Goal: Task Accomplishment & Management: Manage account settings

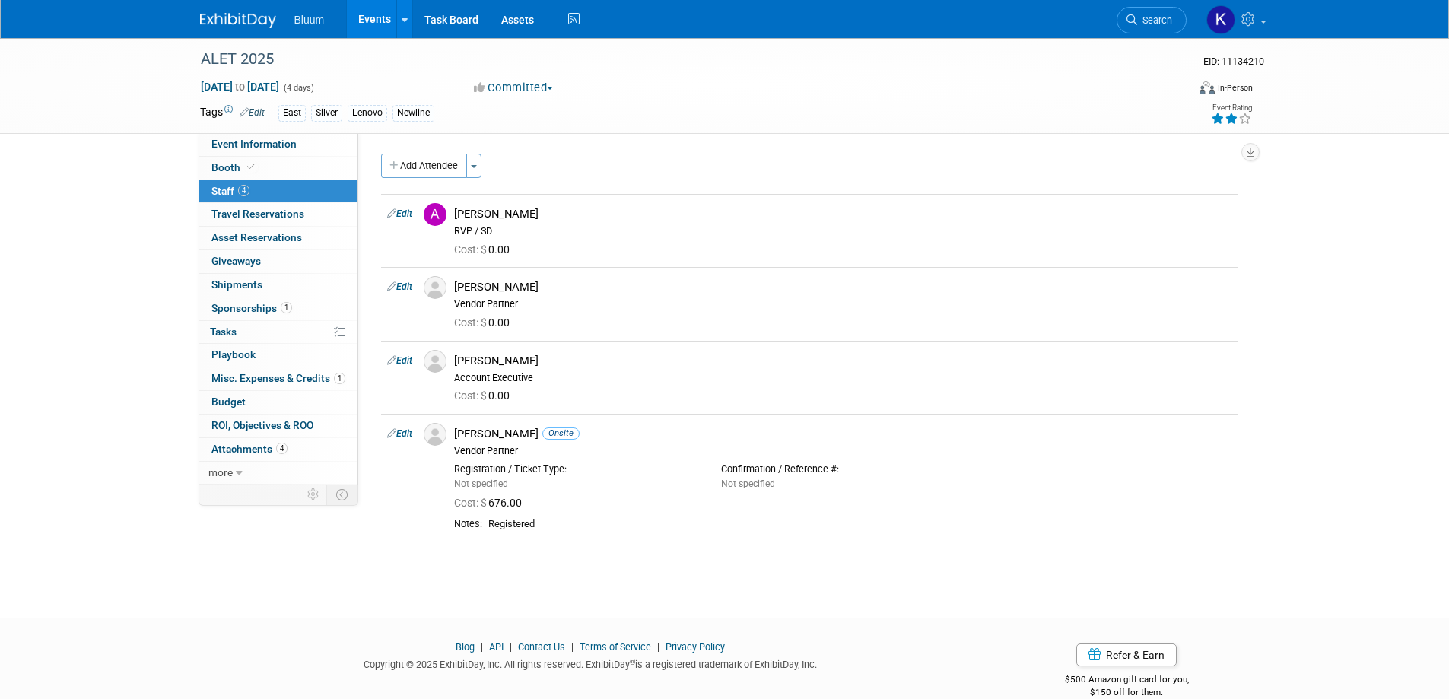
click at [370, 21] on link "Events" at bounding box center [375, 19] width 56 height 38
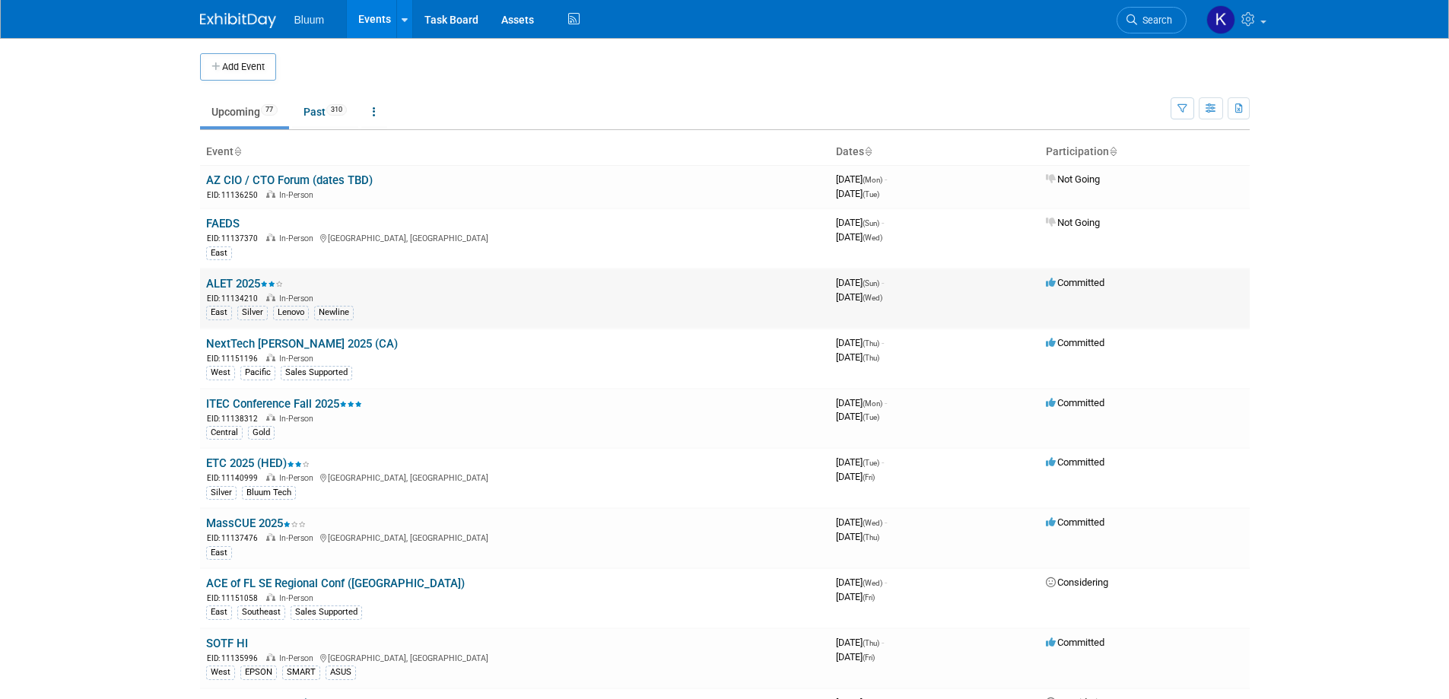
click at [247, 294] on div "EID: 11134210 In-Person" at bounding box center [515, 297] width 618 height 13
click at [243, 289] on link "ALET 2025" at bounding box center [244, 284] width 77 height 14
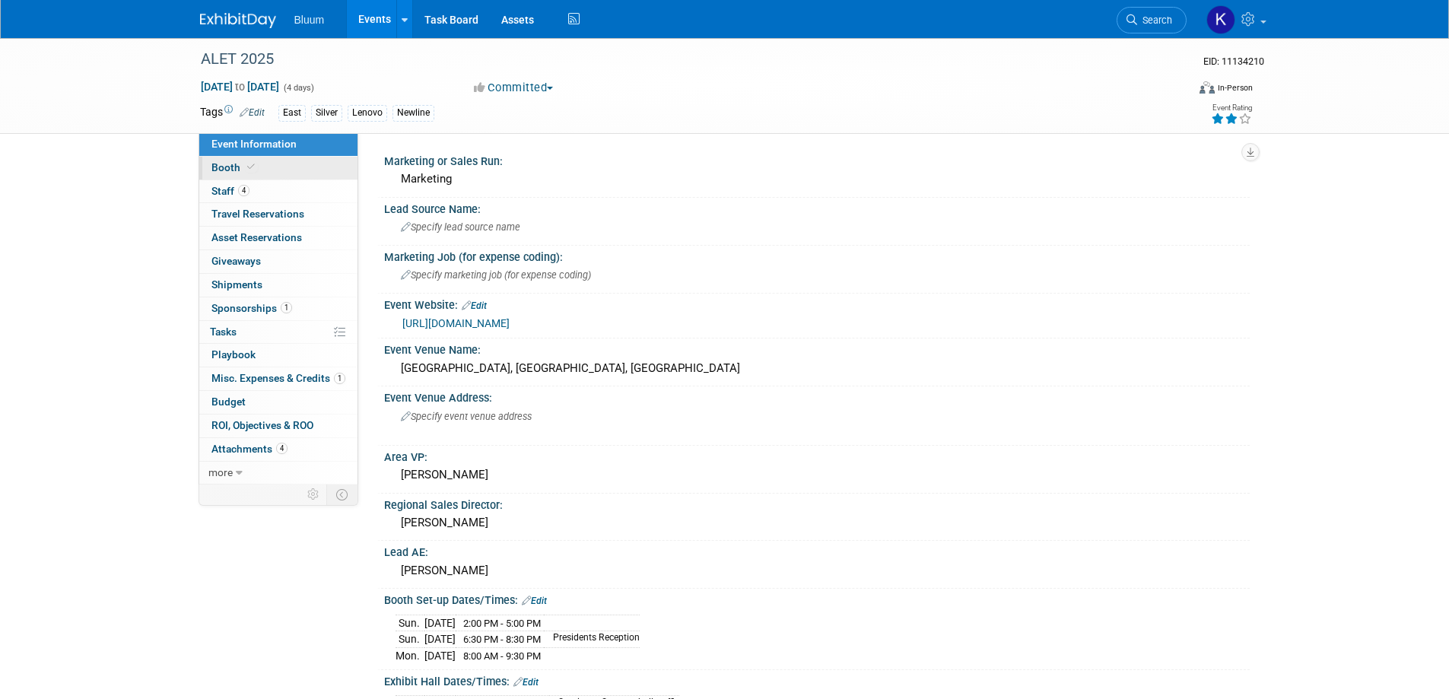
click at [225, 172] on span "Booth" at bounding box center [234, 167] width 46 height 12
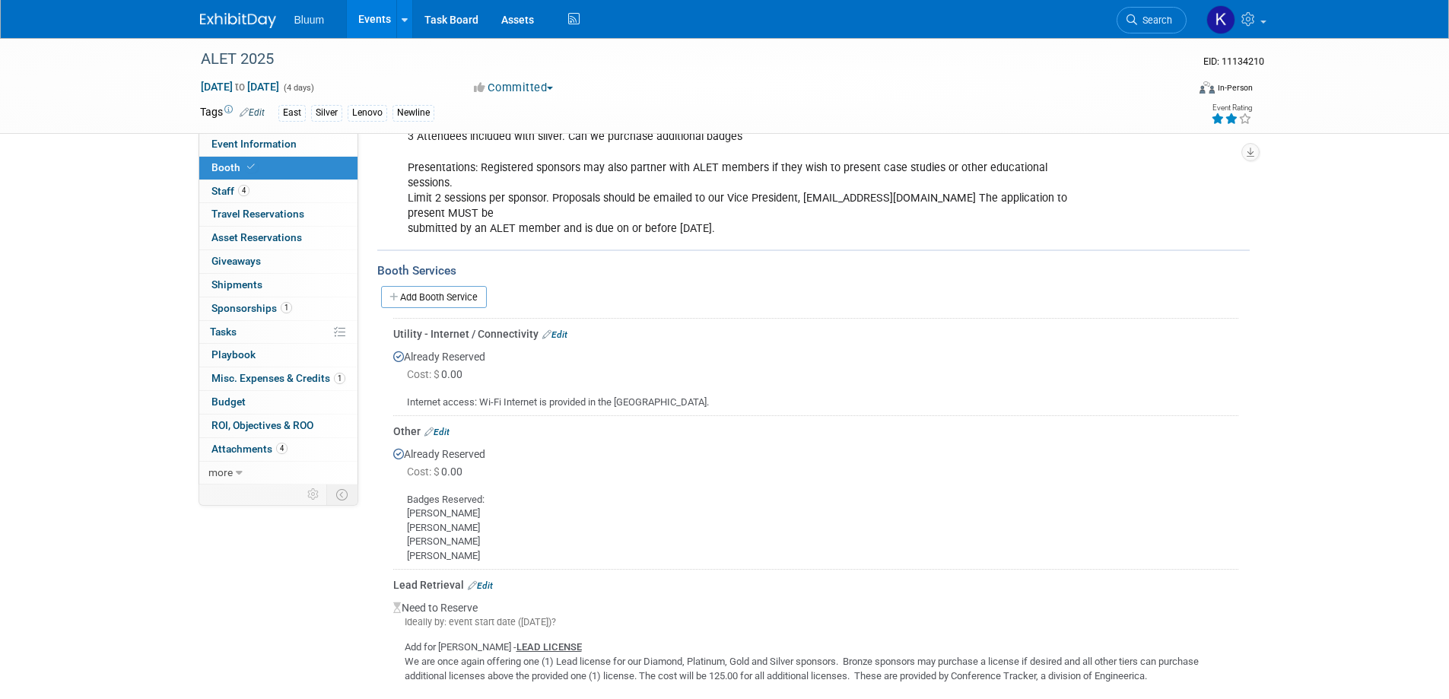
scroll to position [380, 0]
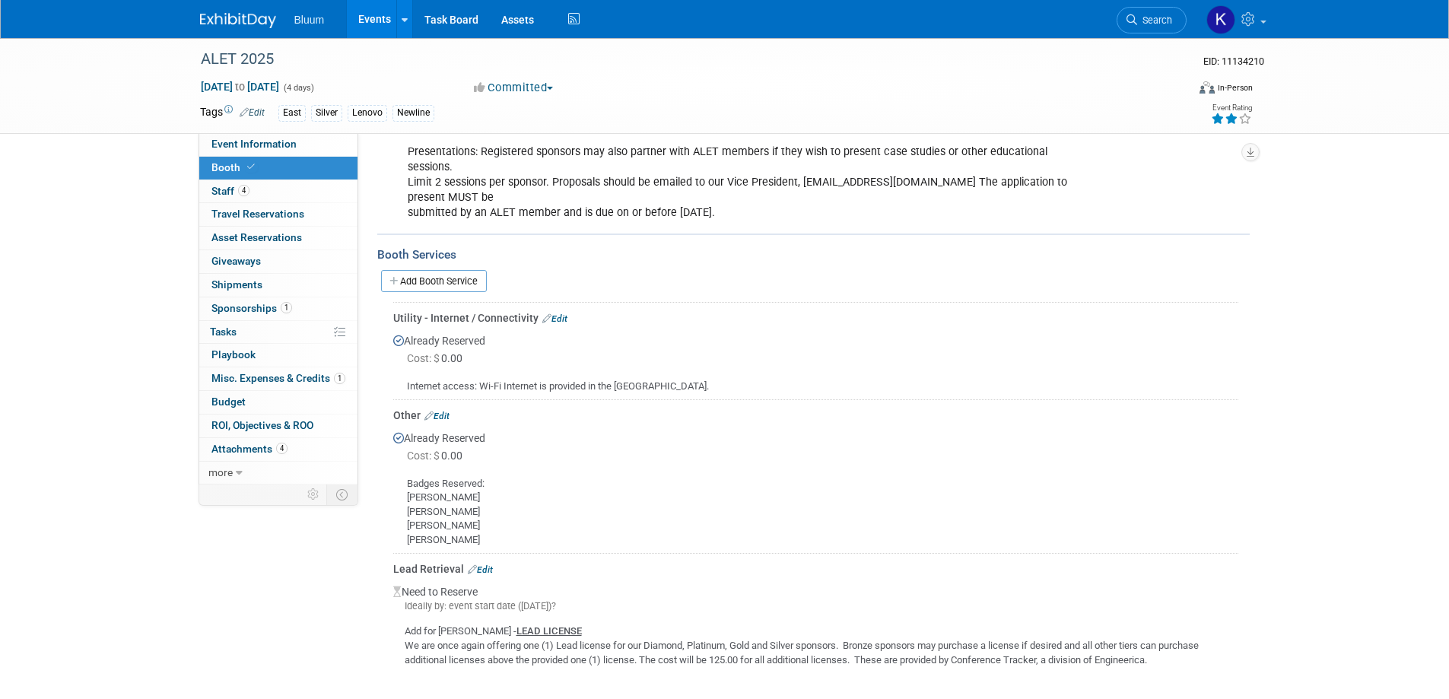
click at [476, 564] on link "Edit" at bounding box center [480, 569] width 25 height 11
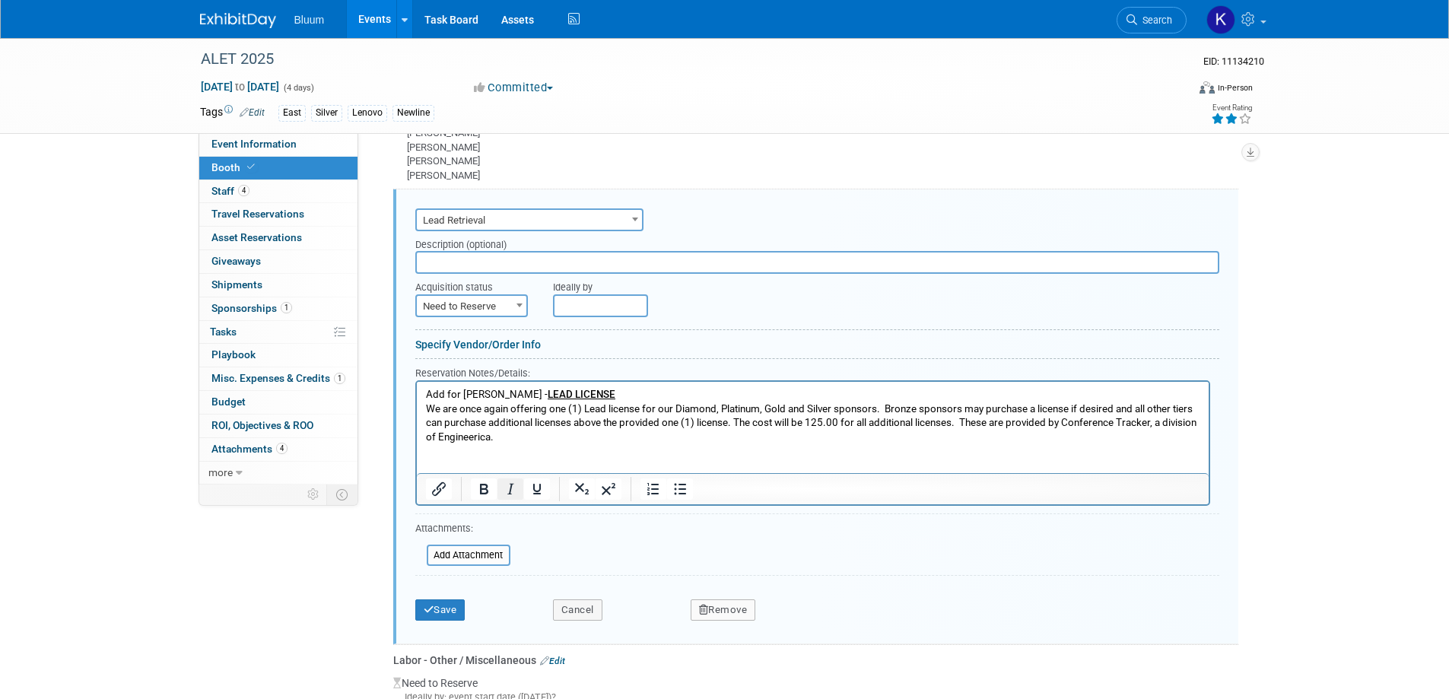
scroll to position [0, 0]
click at [491, 296] on span "Need to Reserve" at bounding box center [472, 306] width 110 height 21
select select "2"
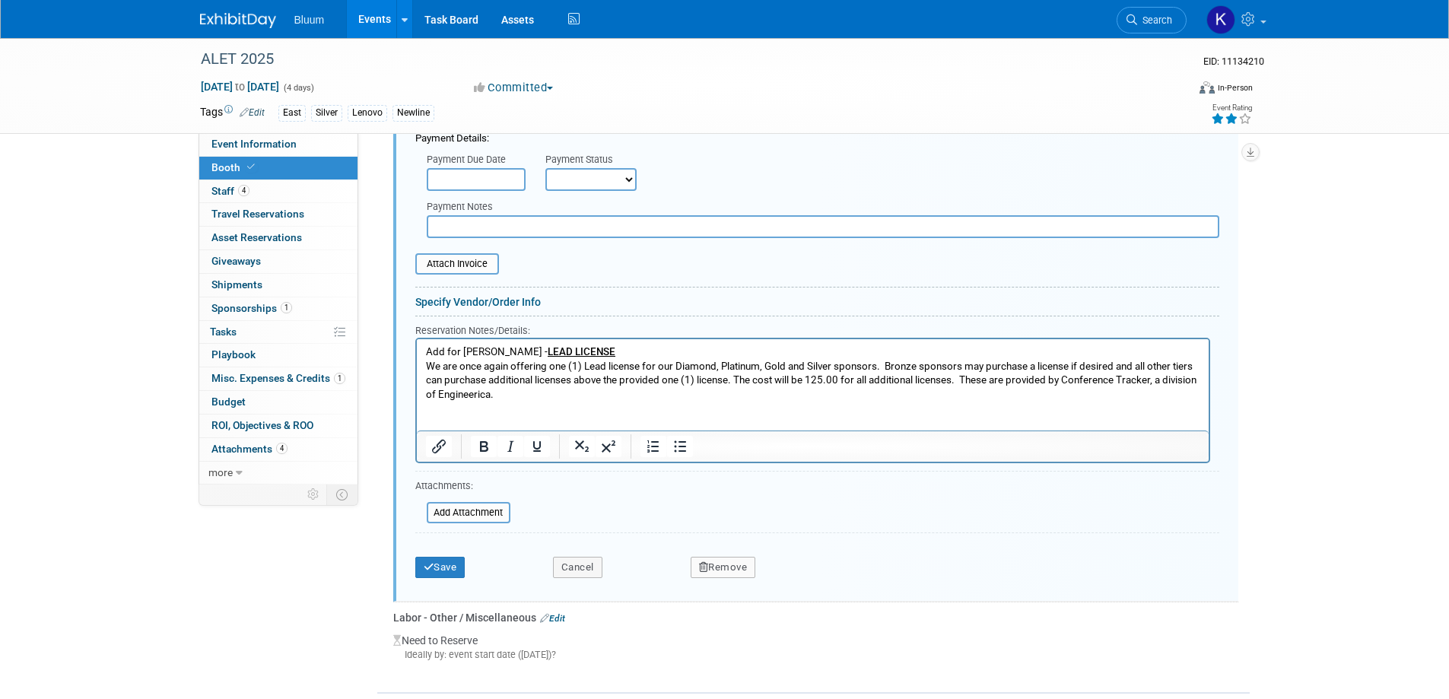
scroll to position [1049, 0]
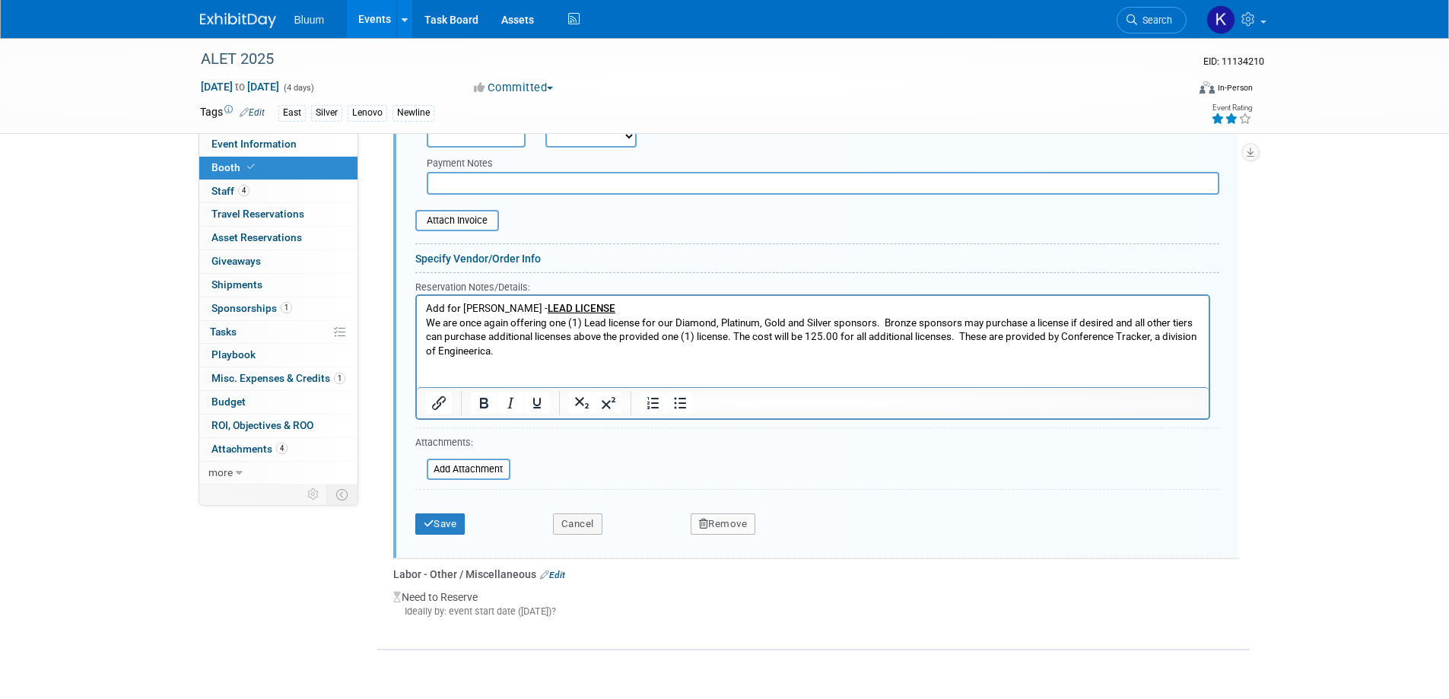
click at [425, 306] on p "Add for Jen Nock - LEAD LICENSE We are once again offering one (1) Lead license…" at bounding box center [812, 344] width 774 height 85
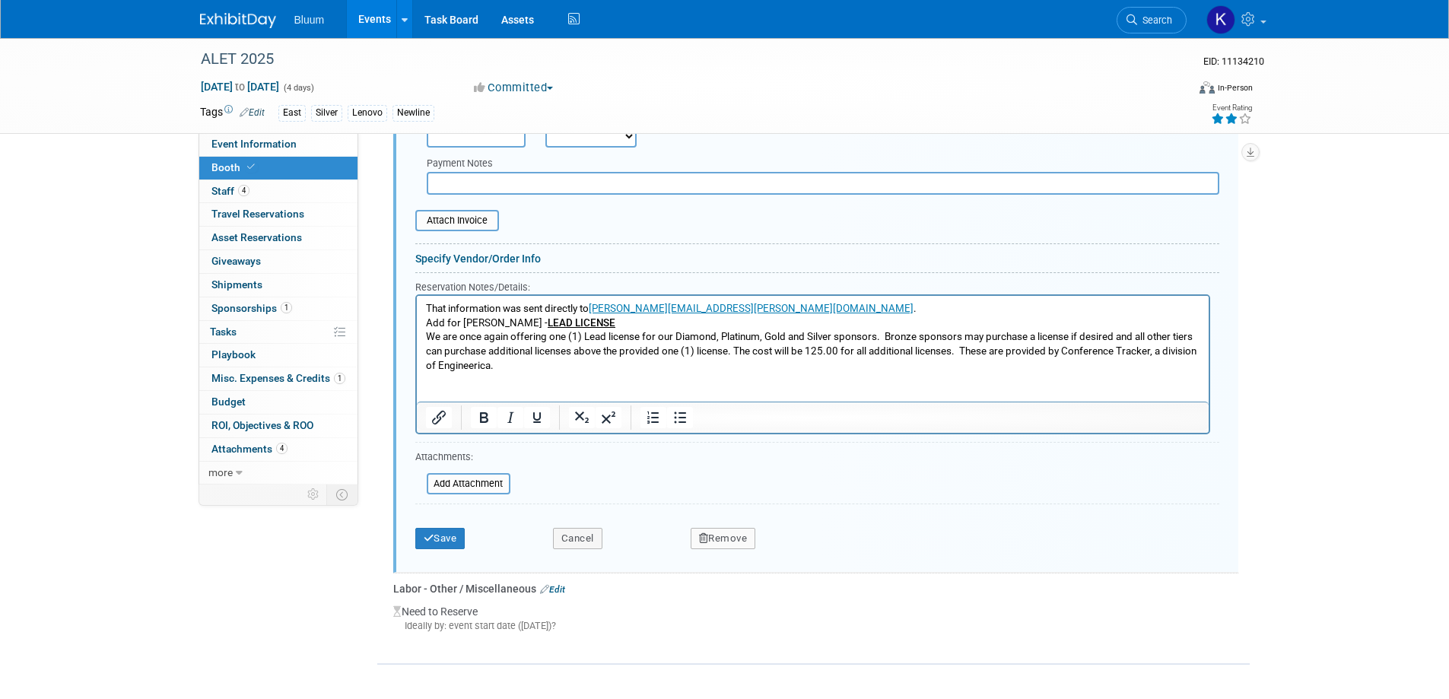
click at [718, 308] on p "That information was sent directly to jennifer.nock@bluum.com ." at bounding box center [812, 309] width 774 height 14
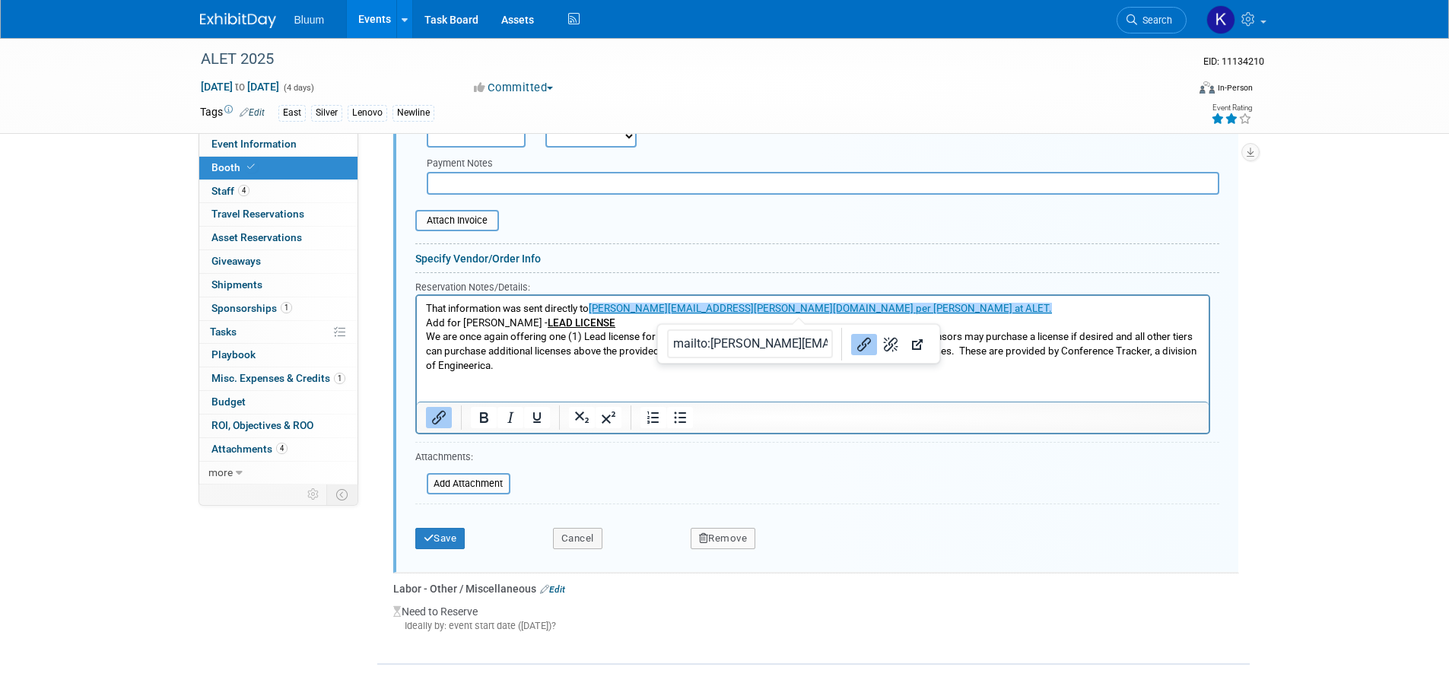
click at [1004, 364] on p "Add for Jen Nock - LEAD LICENSE We are once again offering one (1) Lead license…" at bounding box center [812, 358] width 774 height 85
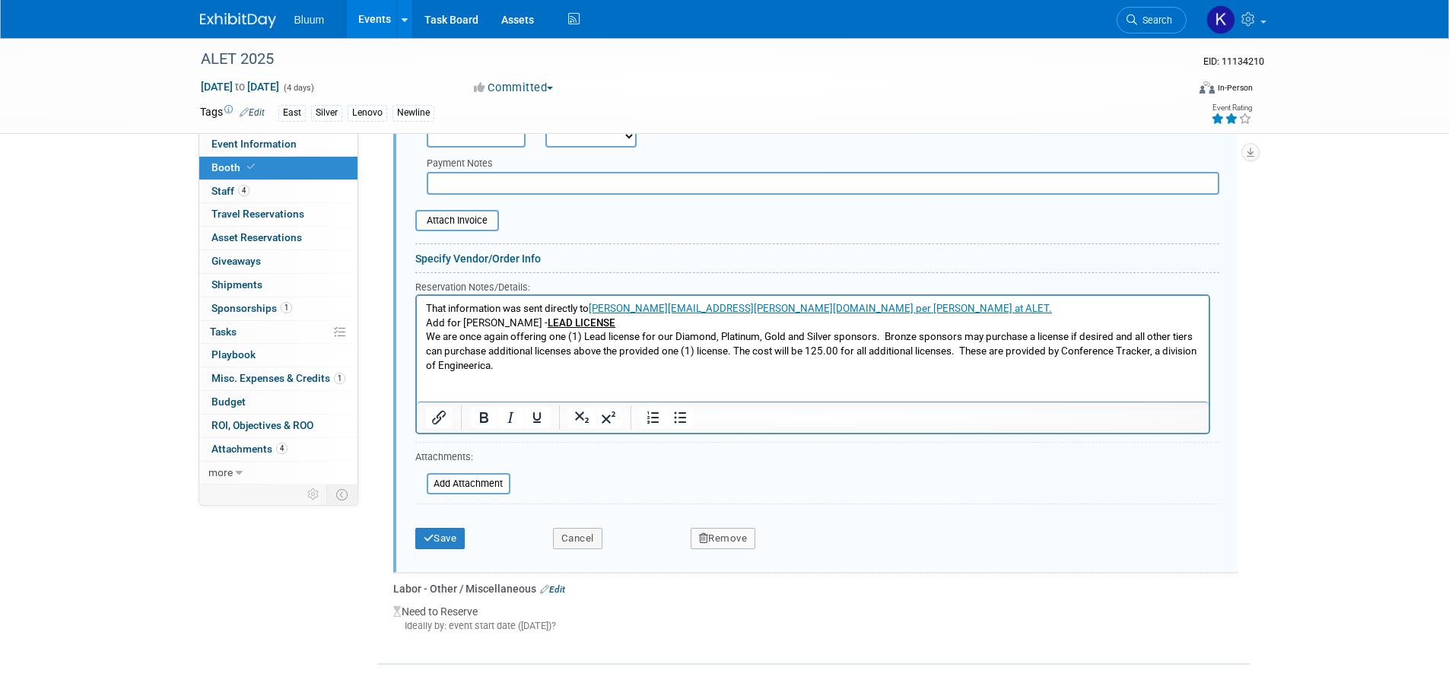
click at [714, 307] on link "jennifer.nock@bluum.com per Joel at ALET." at bounding box center [819, 308] width 463 height 11
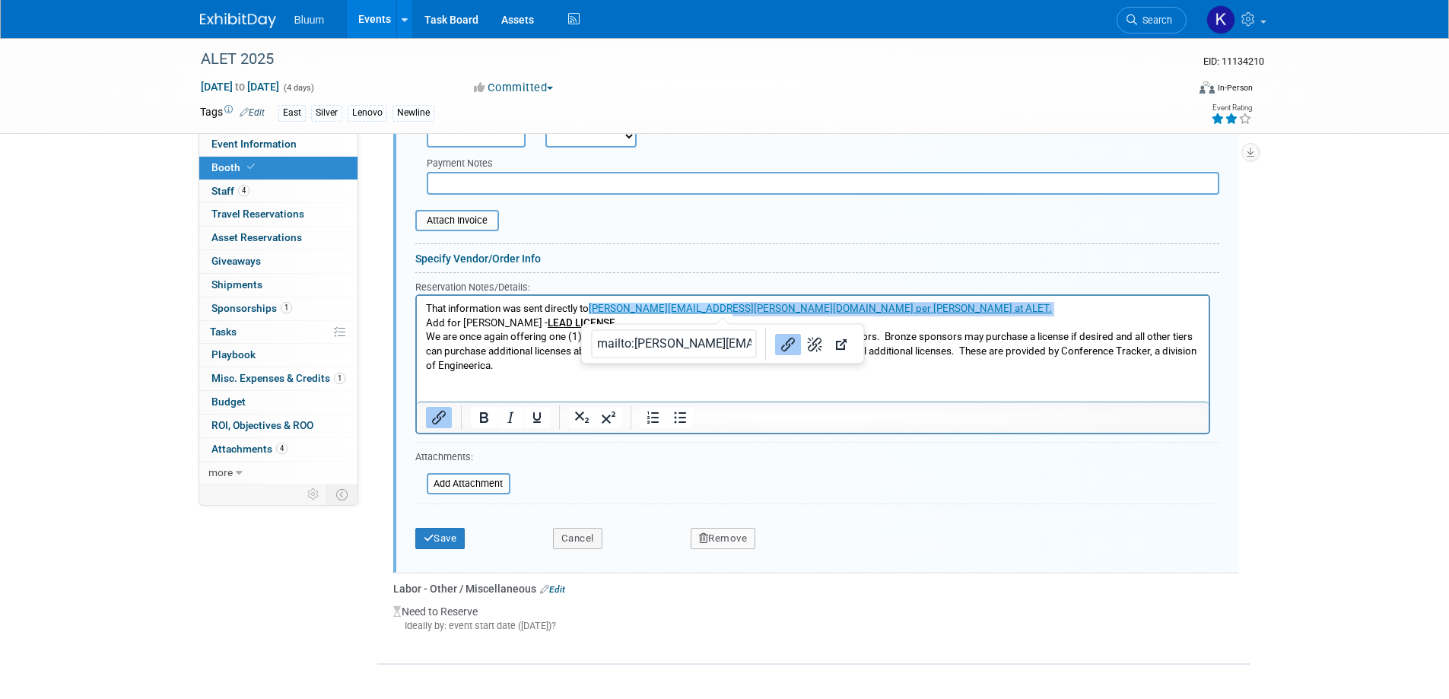
drag, startPoint x: 715, startPoint y: 307, endPoint x: 805, endPoint y: 307, distance: 89.7
click at [805, 307] on p "That information was sent directly to jennifer.nock@bluum.com per Joel at ALET." at bounding box center [812, 309] width 774 height 14
click at [539, 408] on icon "Underline" at bounding box center [537, 417] width 18 height 18
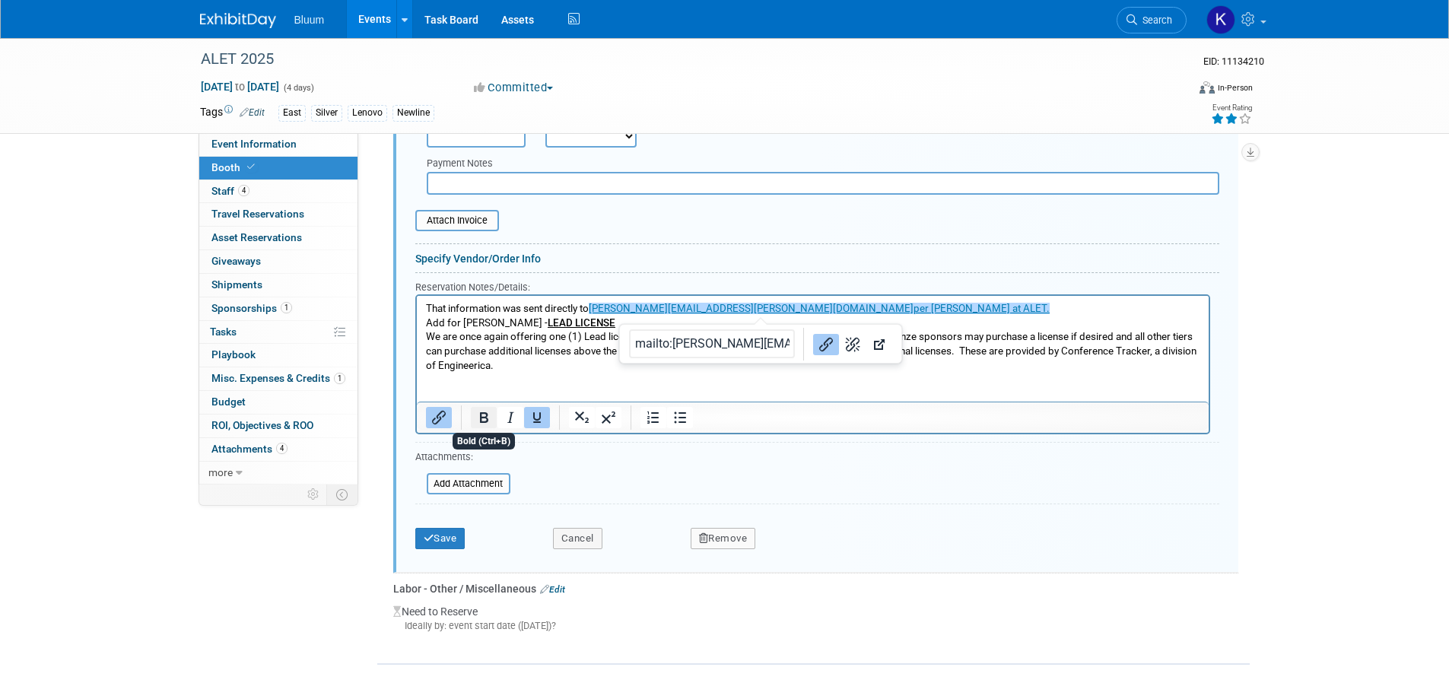
click at [490, 408] on icon "Bold" at bounding box center [484, 417] width 18 height 18
click at [541, 408] on icon "Underline" at bounding box center [537, 417] width 18 height 18
click at [538, 408] on icon "Underline" at bounding box center [537, 417] width 18 height 18
click at [481, 408] on icon "Bold" at bounding box center [484, 417] width 18 height 18
click at [929, 320] on p "Add for Jen Nock - LEAD LICENSE We are once again offering one (1) Lead license…" at bounding box center [812, 358] width 774 height 85
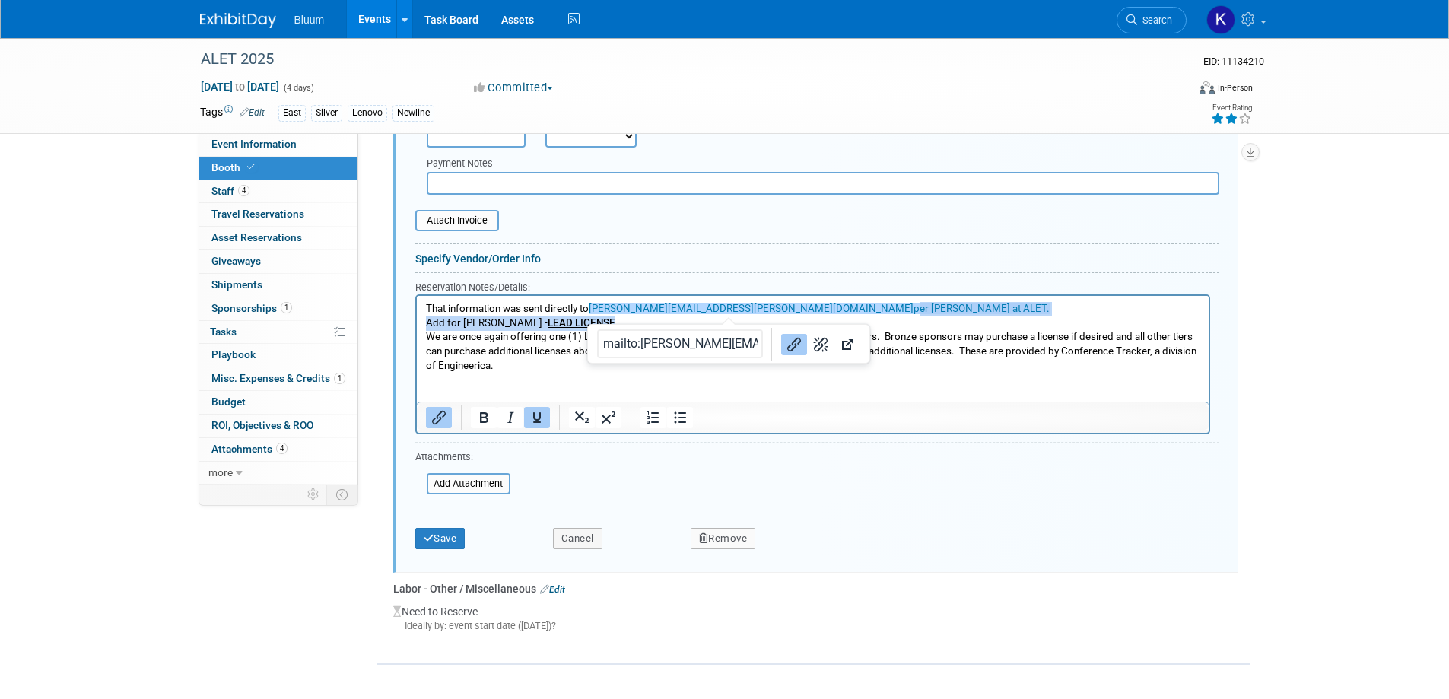
drag, startPoint x: 720, startPoint y: 310, endPoint x: 780, endPoint y: 316, distance: 60.4
click at [780, 316] on body "That information was sent directly to jennifer.nock@bluum.com per Joel at ALET.…" at bounding box center [812, 352] width 776 height 100
click at [892, 316] on p "Add for Jen Nock - LEAD LICENSE We are once again offering one (1) Lead license…" at bounding box center [812, 358] width 774 height 85
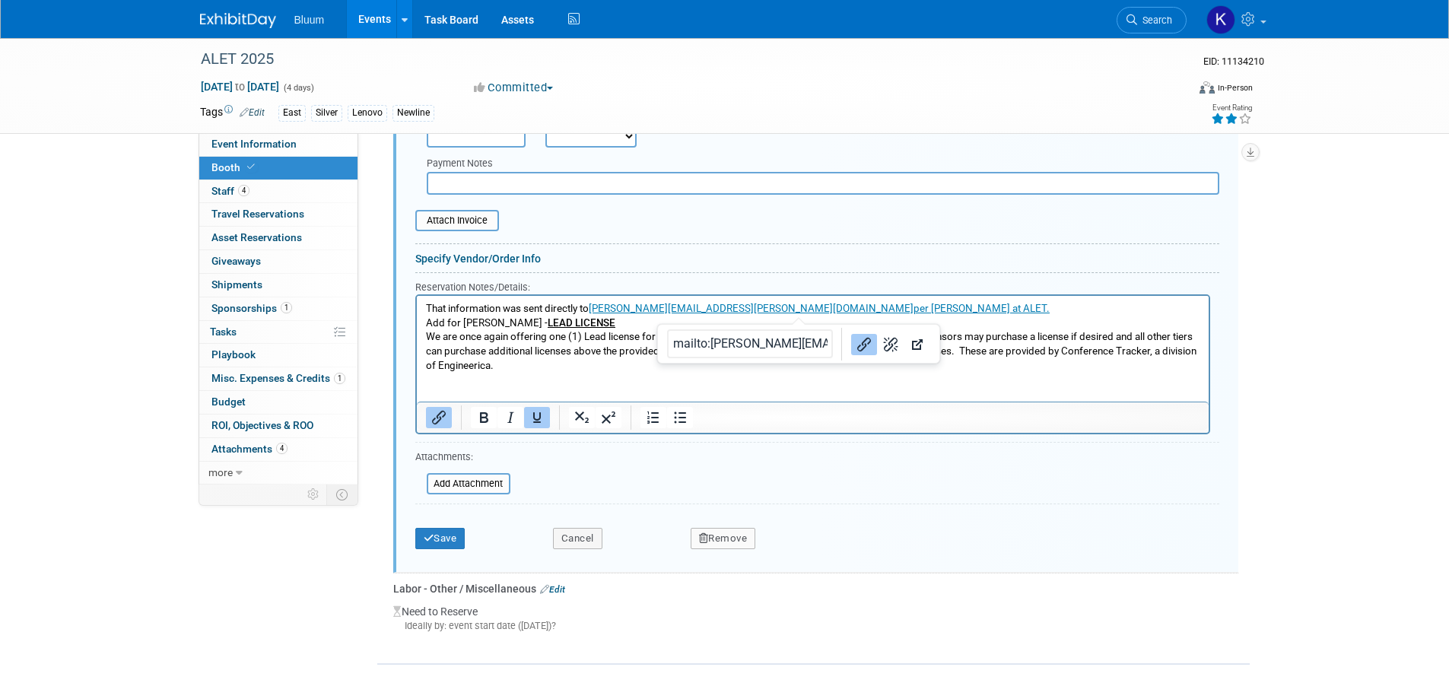
click at [805, 300] on html "That information was sent directly to jennifer.nock@bluum.com per Joel at ALET.…" at bounding box center [812, 349] width 792 height 106
click at [822, 304] on p "That information was sent directly to jennifer.nock@bluum.com per Joel at ALET.﻿" at bounding box center [812, 309] width 774 height 14
click at [810, 307] on p "That information was sent directly to jennifer.nock@bluum.com per Joel at ALET.﻿" at bounding box center [812, 309] width 774 height 14
click at [913, 305] on u "per Joel at ALET.﻿" at bounding box center [981, 308] width 136 height 11
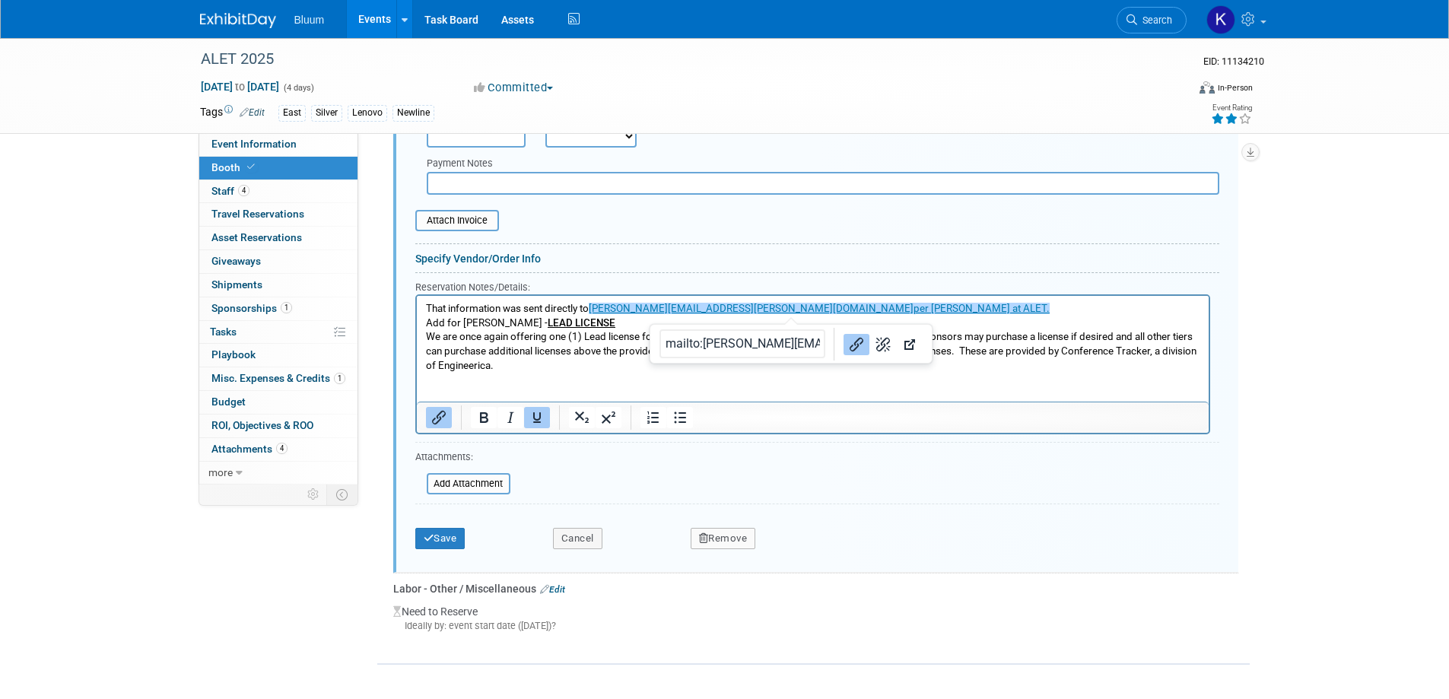
click at [913, 303] on u "per Joel at ALET." at bounding box center [981, 308] width 136 height 11
drag, startPoint x: 729, startPoint y: 305, endPoint x: 802, endPoint y: 305, distance: 72.2
click at [802, 305] on p "That information was sent directly to jennifer.nock@bluum.com per Joel at ALET." at bounding box center [812, 309] width 774 height 14
click at [963, 303] on p "That information was sent directly to jennifer.nock@bluum.com ﻿ ﻿" at bounding box center [812, 309] width 774 height 14
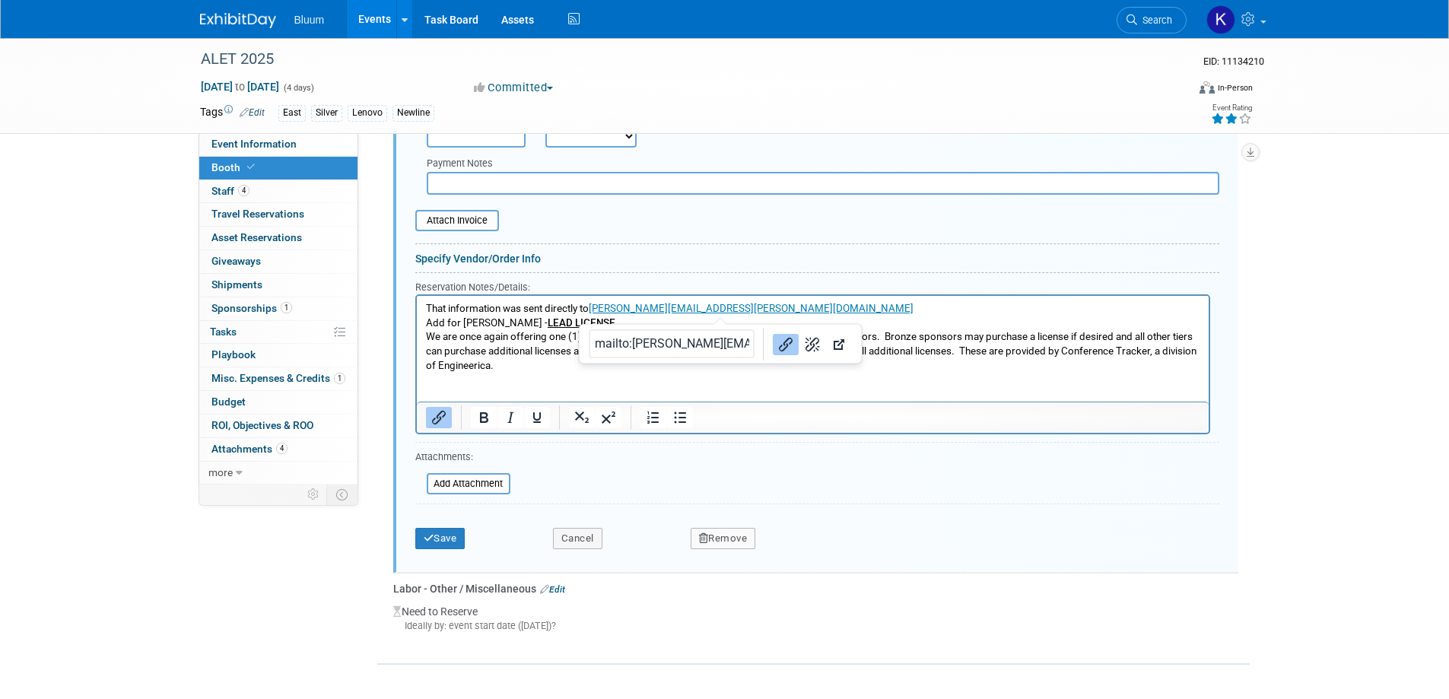
click at [944, 328] on p "Add for Jen Nock - LEAD LICENSE We are once again offering one (1) Lead license…" at bounding box center [812, 358] width 774 height 85
click at [425, 306] on p "That information was sent directly to jennifer.nock@bluum.com" at bounding box center [812, 309] width 774 height 14
click at [811, 386] on p "Add for Jen Nock - LEAD LICENSE We are once again offering one (1) Lead license…" at bounding box center [812, 358] width 774 height 85
click at [438, 528] on button "Save" at bounding box center [440, 538] width 50 height 21
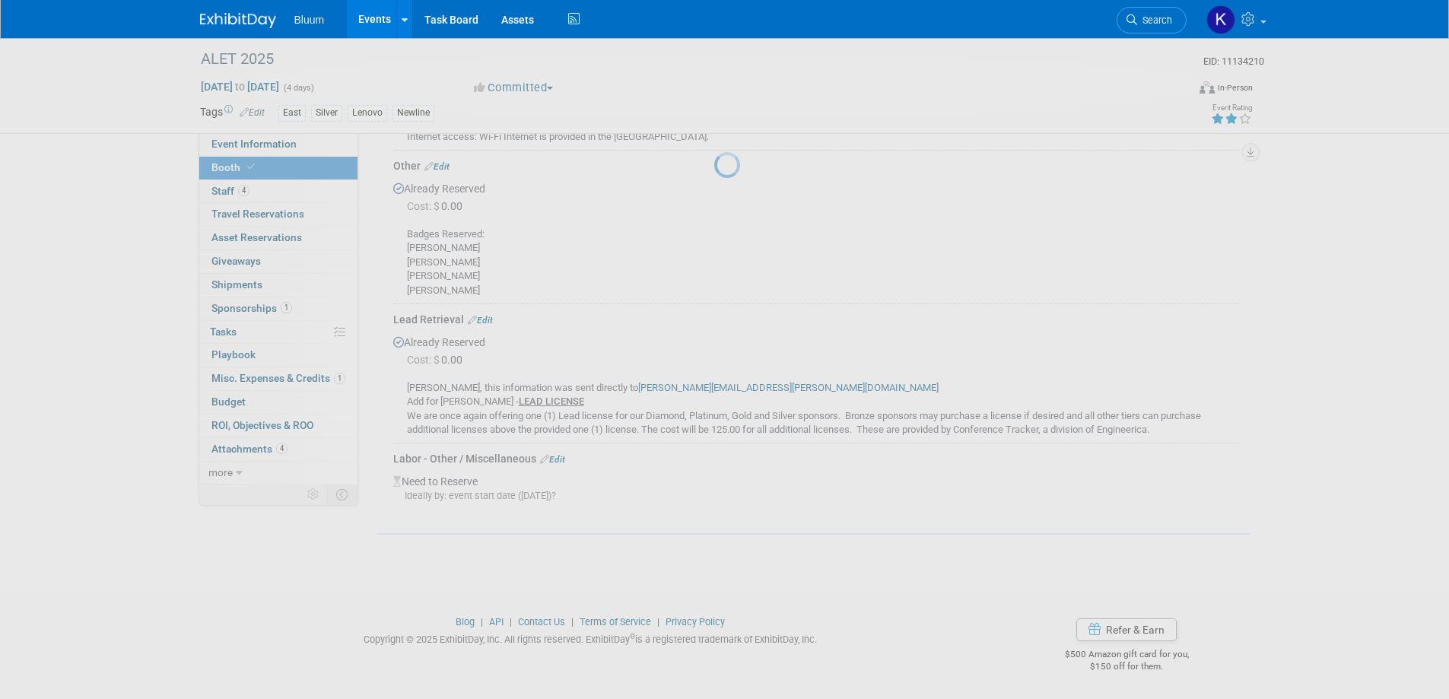
scroll to position [614, 0]
